Goal: Task Accomplishment & Management: Complete application form

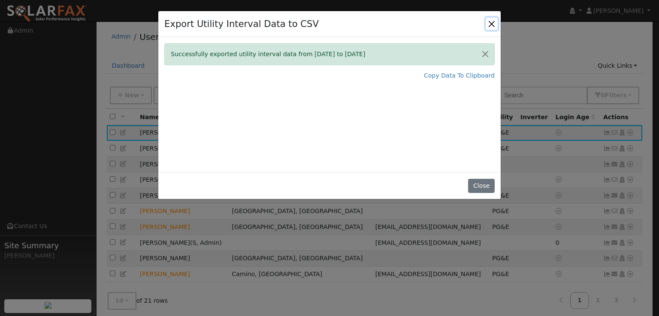
click at [492, 24] on button "Close" at bounding box center [491, 24] width 12 height 12
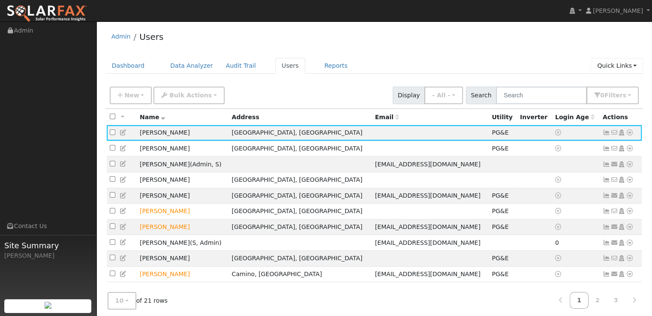
click at [619, 66] on link "Quick Links" at bounding box center [617, 66] width 52 height 16
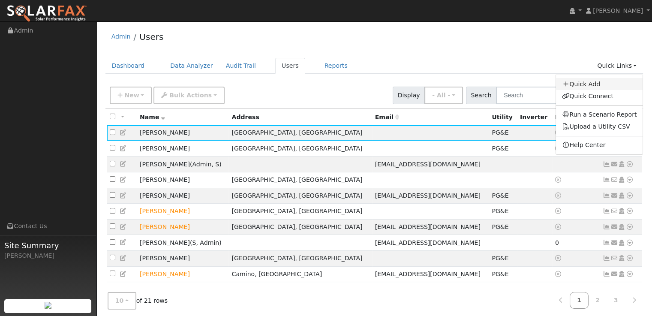
click at [592, 83] on link "Quick Add" at bounding box center [599, 84] width 87 height 12
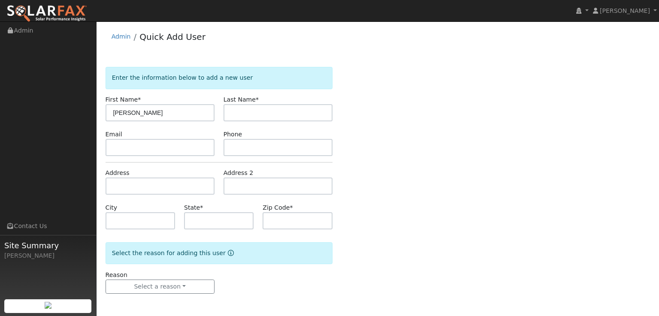
drag, startPoint x: 159, startPoint y: 115, endPoint x: 133, endPoint y: 115, distance: 26.2
click at [133, 115] on input "[PERSON_NAME]" at bounding box center [159, 112] width 109 height 17
type input "[PERSON_NAME]"
click at [225, 111] on input "text" at bounding box center [277, 112] width 109 height 17
paste input "[PERSON_NAME]"
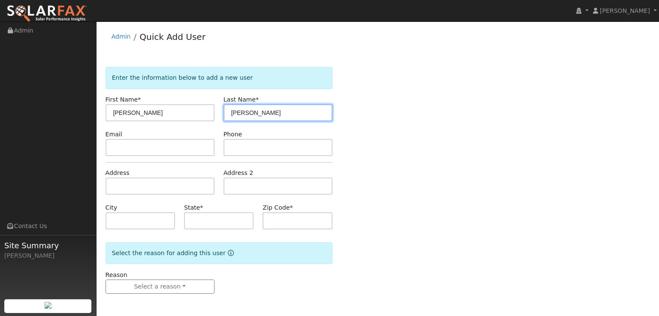
type input "[PERSON_NAME]"
click at [389, 142] on div "Enter the information below to add a new user First Name * [PERSON_NAME] Name *…" at bounding box center [377, 189] width 545 height 244
click at [214, 217] on input "text" at bounding box center [218, 220] width 69 height 17
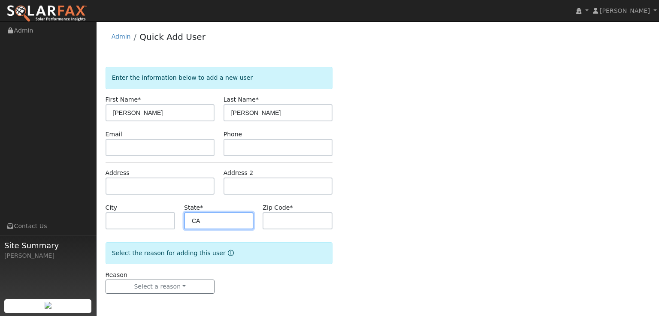
type input "CA"
click at [377, 241] on div "Enter the information below to add a new user First Name * [PERSON_NAME] Name *…" at bounding box center [377, 189] width 545 height 244
click at [142, 226] on input "text" at bounding box center [139, 220] width 69 height 17
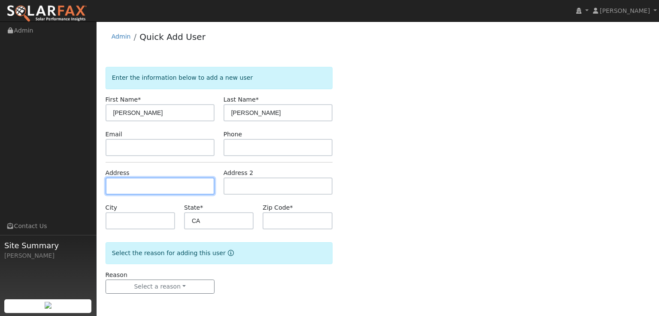
click at [131, 192] on input "text" at bounding box center [159, 186] width 109 height 17
paste input "3601 teton dr garden valley, Ca"
type input "3601 Teton Drive"
type input "Garden Valley"
type input "95633"
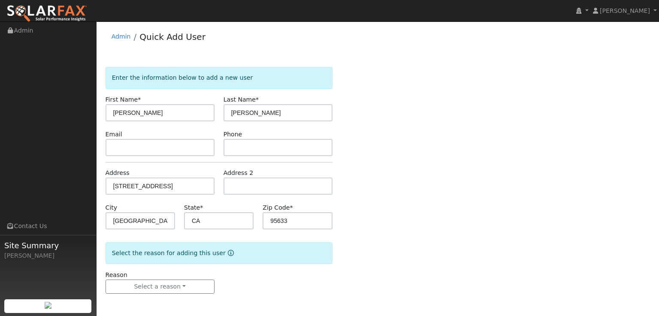
click at [488, 150] on div "Enter the information below to add a new user First Name * James Last Name * Co…" at bounding box center [377, 189] width 545 height 244
click at [196, 294] on form "Enter the information below to add a new user First Name * James Last Name * Co…" at bounding box center [218, 189] width 227 height 244
click at [196, 286] on button "Select a reason" at bounding box center [159, 287] width 109 height 15
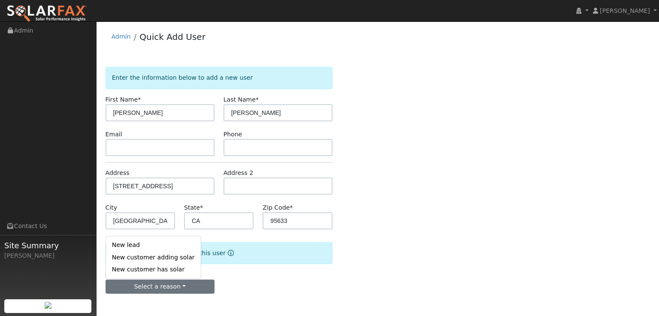
click at [149, 259] on link "New customer adding solar" at bounding box center [153, 257] width 95 height 12
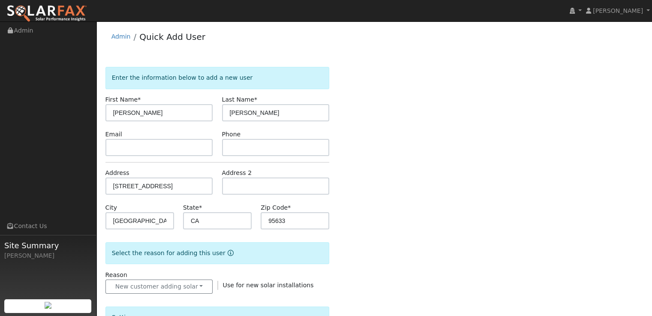
click at [400, 217] on div "Enter the information below to add a new user First Name * James Last Name * Co…" at bounding box center [374, 300] width 538 height 466
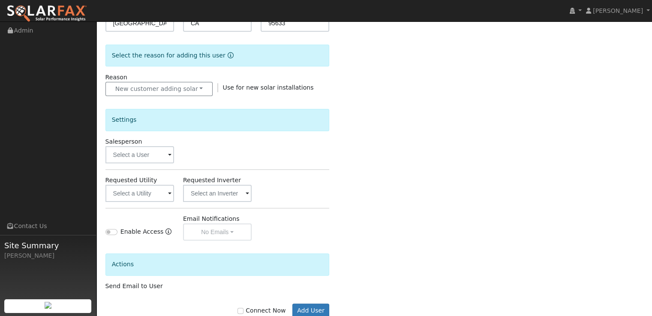
scroll to position [214, 0]
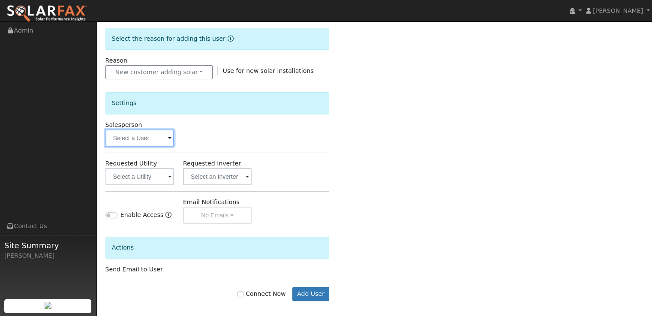
click at [135, 134] on input "text" at bounding box center [139, 138] width 69 height 17
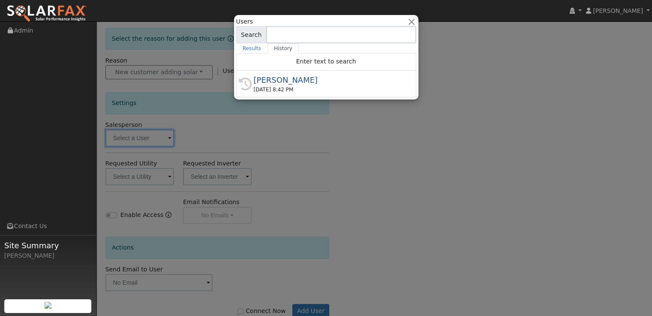
click at [279, 84] on div "[PERSON_NAME]" at bounding box center [330, 80] width 153 height 12
type input "[PERSON_NAME]"
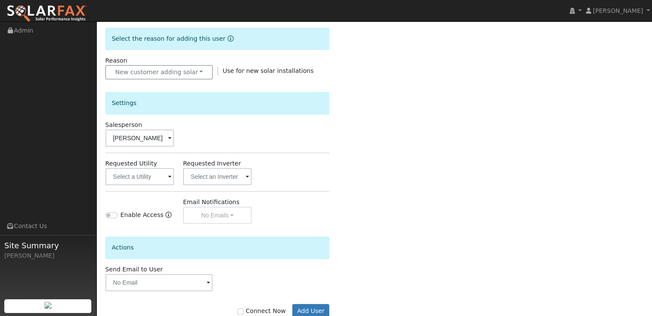
scroll to position [237, 0]
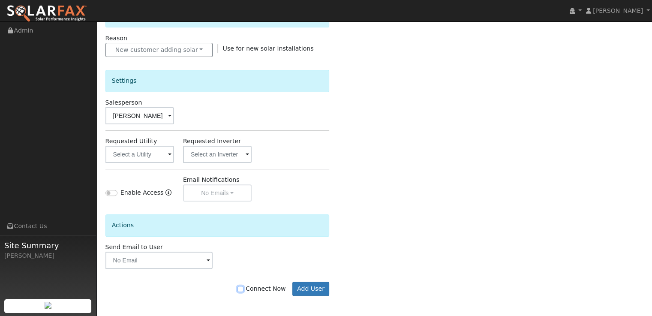
click at [244, 288] on input "Connect Now" at bounding box center [241, 289] width 6 height 6
checkbox input "true"
click at [304, 290] on button "Add User" at bounding box center [310, 289] width 37 height 15
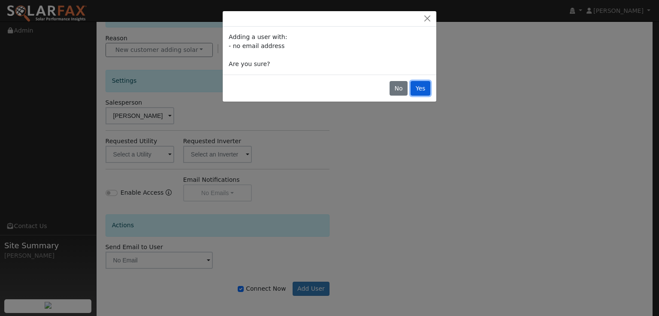
click at [425, 91] on button "Yes" at bounding box center [420, 88] width 20 height 15
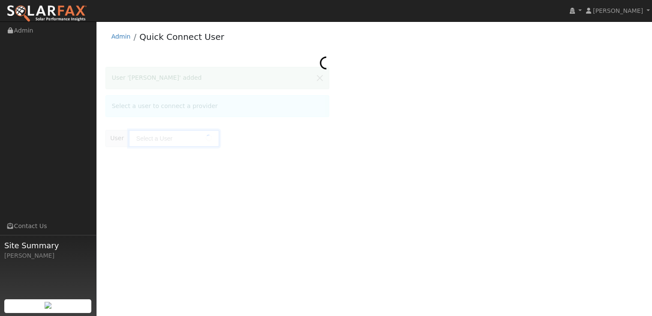
type input "[PERSON_NAME]"
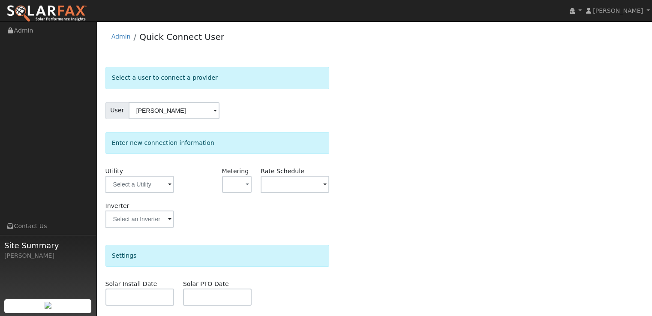
drag, startPoint x: 403, startPoint y: 216, endPoint x: 390, endPoint y: 218, distance: 13.5
click at [403, 216] on div "Select a user to connect a provider User [PERSON_NAME] Account Default Account …" at bounding box center [374, 239] width 538 height 344
click at [157, 186] on input "text" at bounding box center [139, 184] width 69 height 17
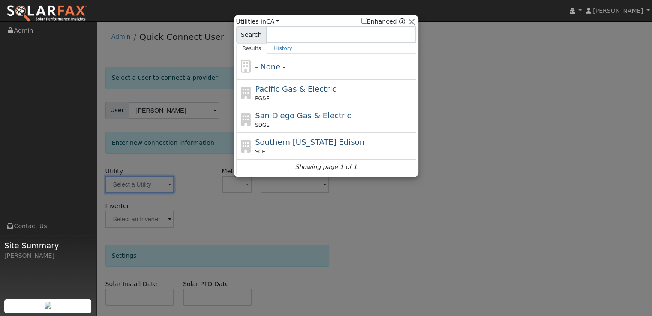
click at [294, 88] on span "Pacific Gas & Electric" at bounding box center [295, 88] width 81 height 9
type input "PG&E"
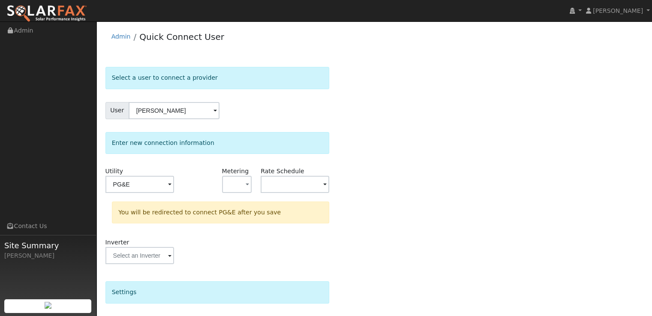
drag, startPoint x: 391, startPoint y: 200, endPoint x: 385, endPoint y: 200, distance: 5.6
click at [390, 200] on div "Select a user to connect a provider User [PERSON_NAME] Account Default Account …" at bounding box center [374, 257] width 538 height 381
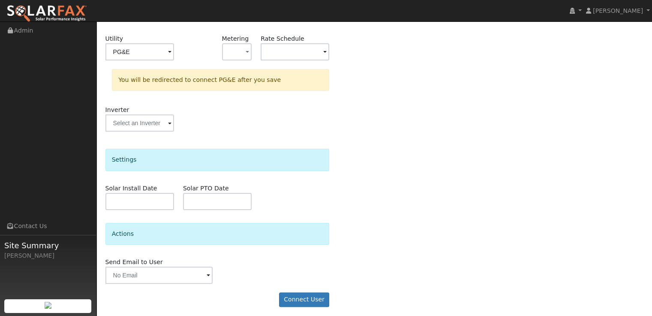
scroll to position [135, 0]
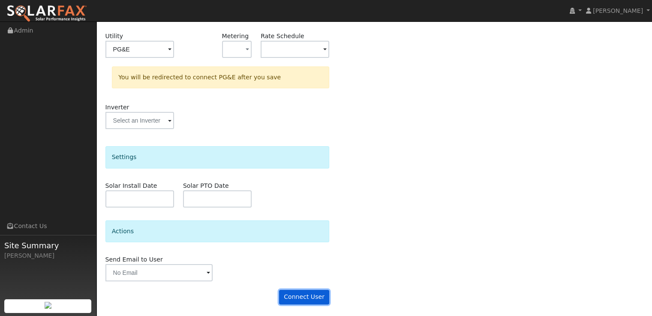
click at [317, 296] on button "Connect User" at bounding box center [304, 297] width 51 height 15
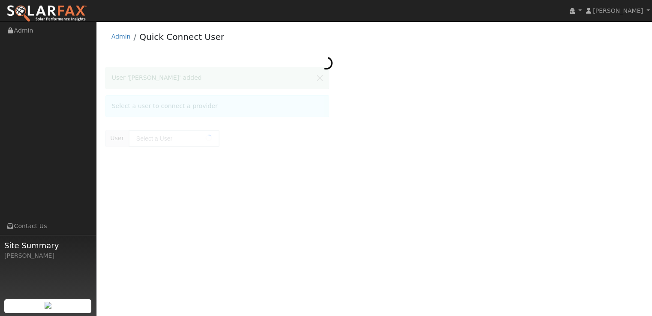
type input "[PERSON_NAME]"
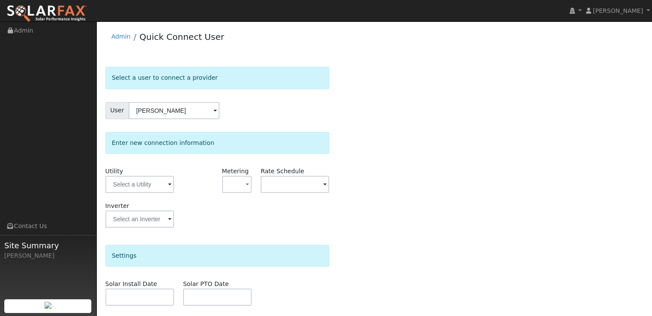
click at [491, 185] on div "Select a user to connect a provider User [PERSON_NAME] Account Default Account …" at bounding box center [374, 239] width 538 height 344
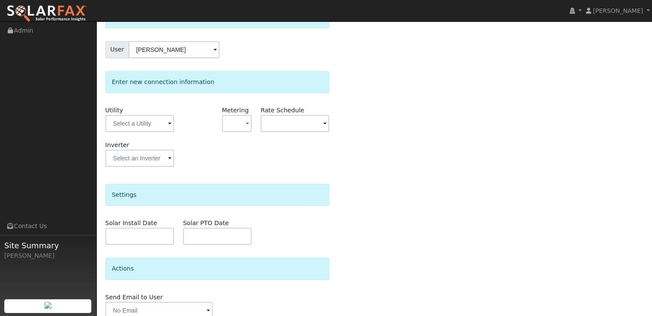
scroll to position [56, 0]
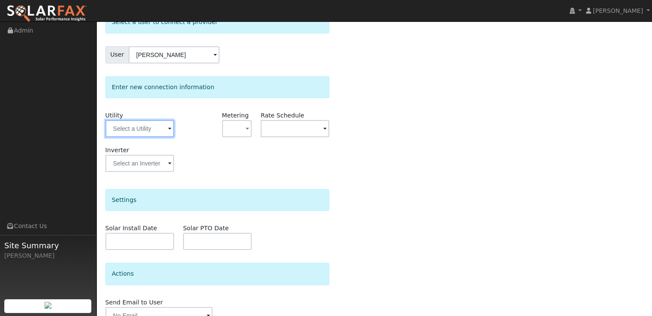
click at [157, 129] on input "text" at bounding box center [139, 128] width 69 height 17
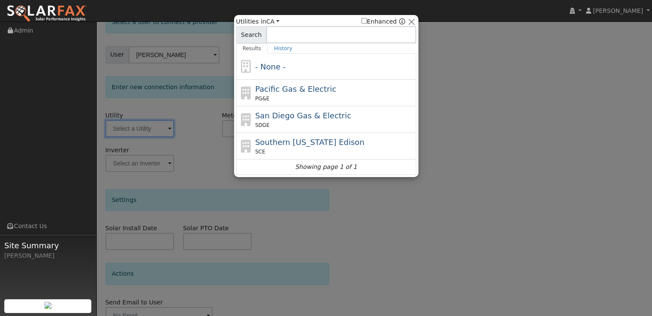
click at [321, 88] on span "Pacific Gas & Electric" at bounding box center [295, 88] width 81 height 9
type input "PG&E"
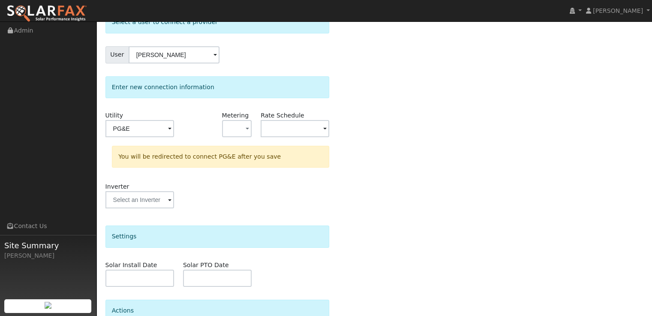
click at [482, 200] on div "Select a user to connect a provider User [PERSON_NAME] Account Default Account …" at bounding box center [374, 201] width 538 height 381
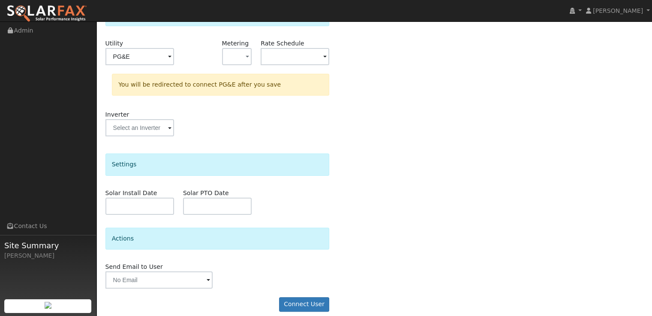
scroll to position [135, 0]
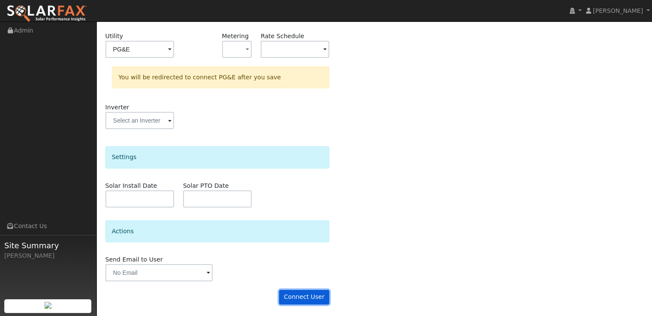
click at [303, 299] on button "Connect User" at bounding box center [304, 297] width 51 height 15
